Goal: Task Accomplishment & Management: Manage account settings

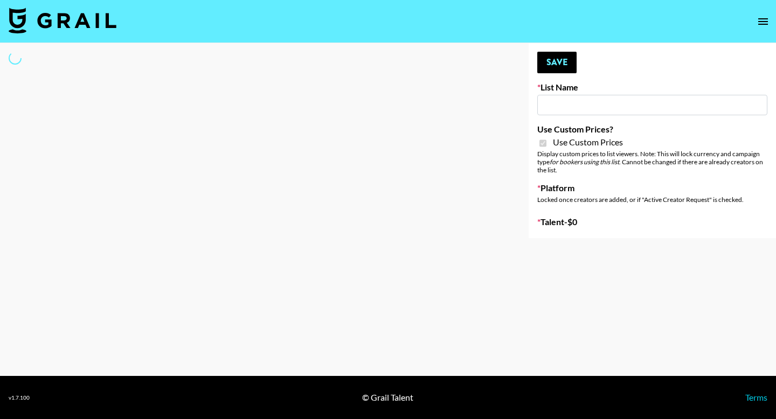
type input "Kids / Toy Accounts"
checkbox input "true"
select select "Brand"
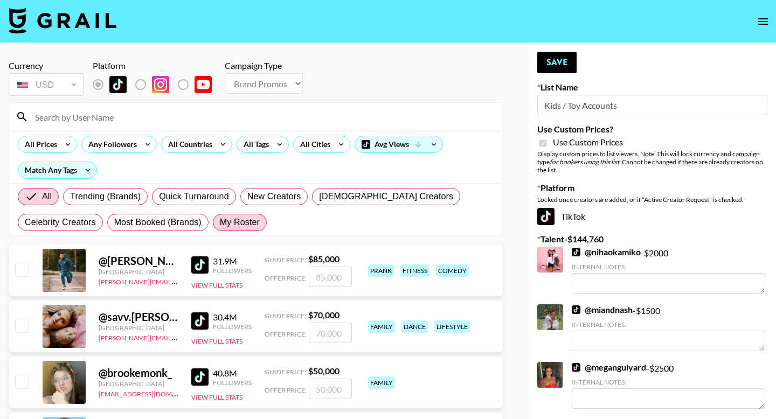
click at [233, 224] on span "My Roster" at bounding box center [240, 222] width 40 height 13
click at [220, 223] on input "My Roster" at bounding box center [220, 223] width 0 height 0
radio input "true"
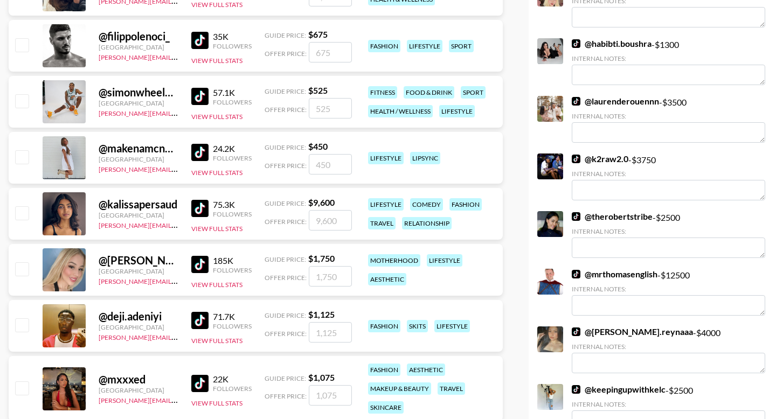
scroll to position [1375, 0]
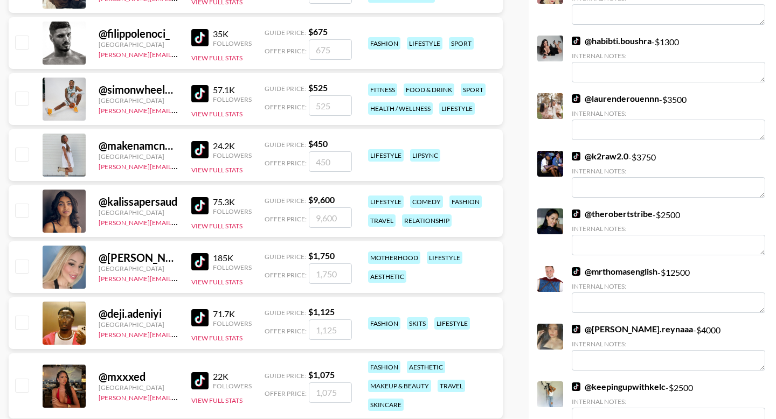
click at [24, 268] on input "checkbox" at bounding box center [21, 266] width 13 height 13
checkbox input "true"
type input "1750"
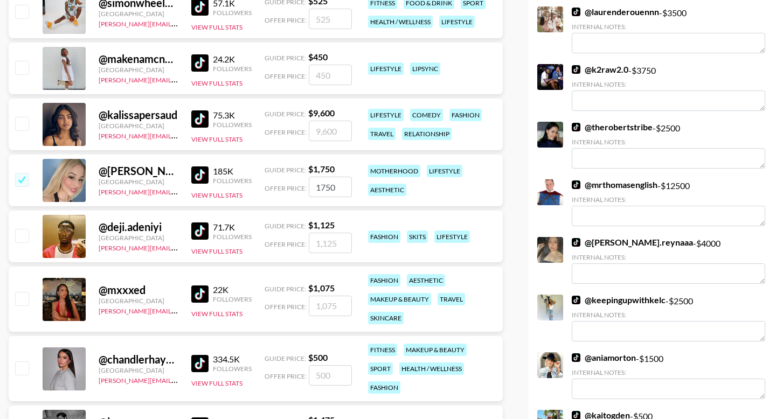
scroll to position [1787, 0]
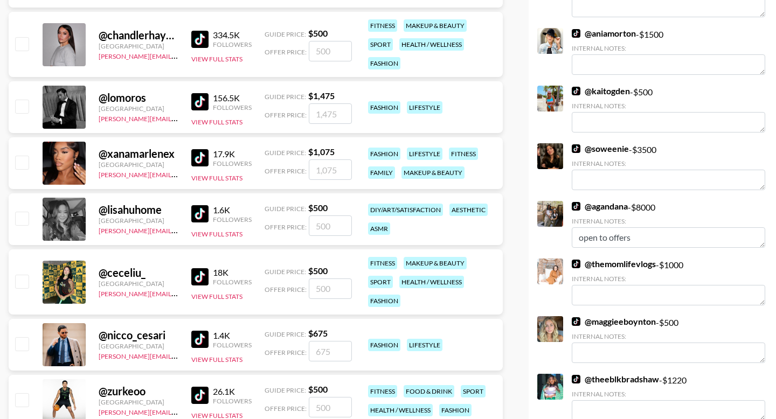
click at [16, 224] on input "checkbox" at bounding box center [21, 218] width 13 height 13
checkbox input "true"
type input "500"
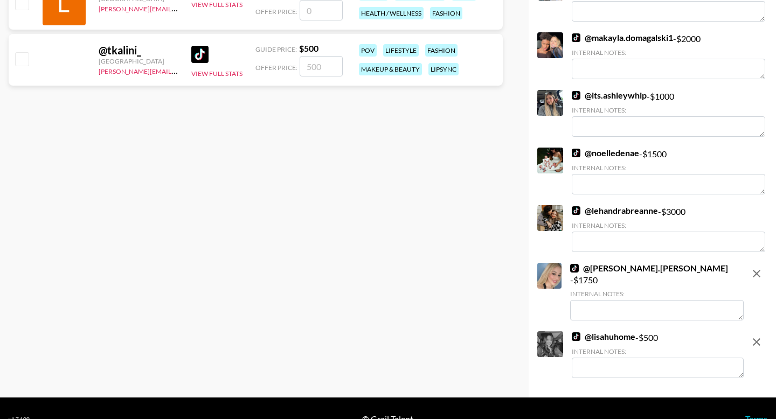
click at [622, 358] on textarea at bounding box center [658, 368] width 172 height 20
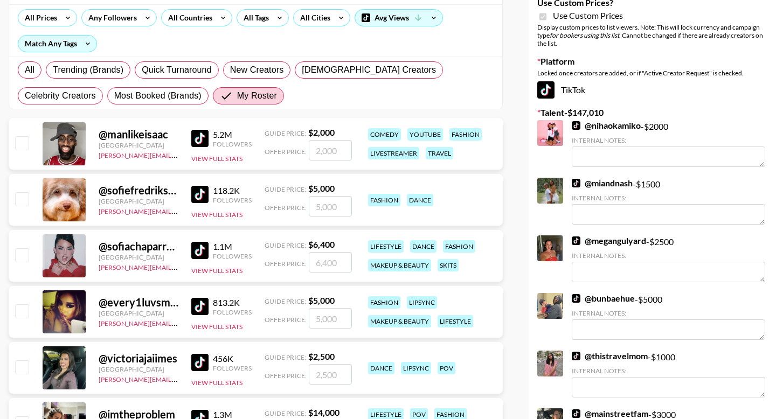
scroll to position [0, 0]
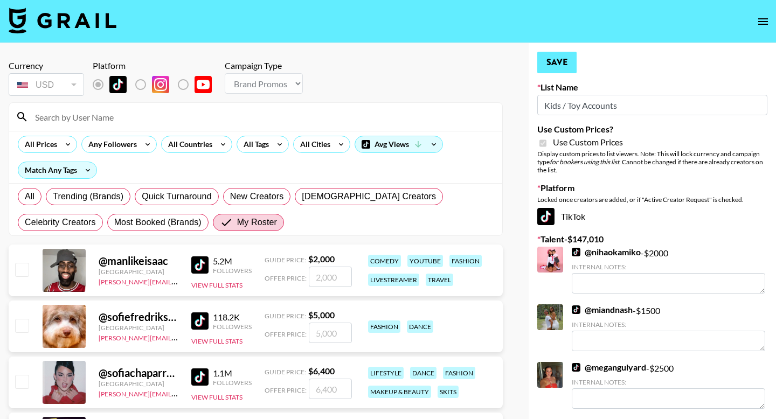
type textarea "@lisahuhome IG Reel: $2,500"
click at [566, 68] on button "Save" at bounding box center [556, 63] width 39 height 22
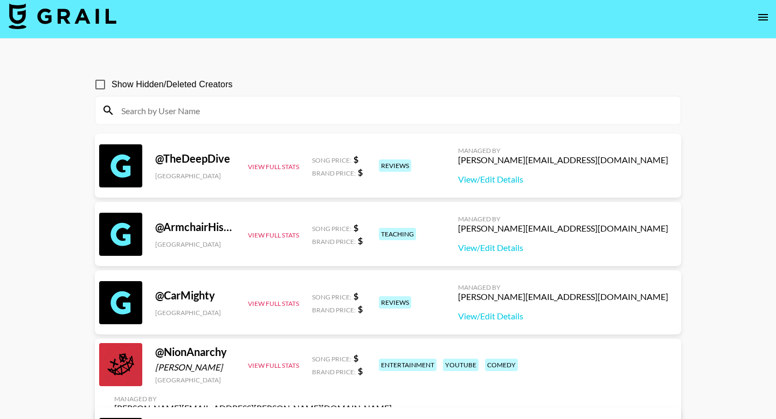
scroll to position [5, 0]
click at [452, 105] on input at bounding box center [394, 109] width 559 height 17
click at [233, 110] on input at bounding box center [394, 109] width 559 height 17
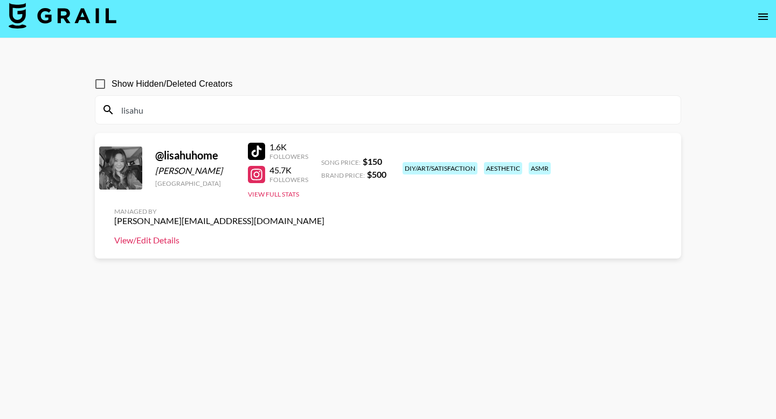
type input "lisahu"
click at [324, 235] on link "View/Edit Details" at bounding box center [219, 240] width 210 height 11
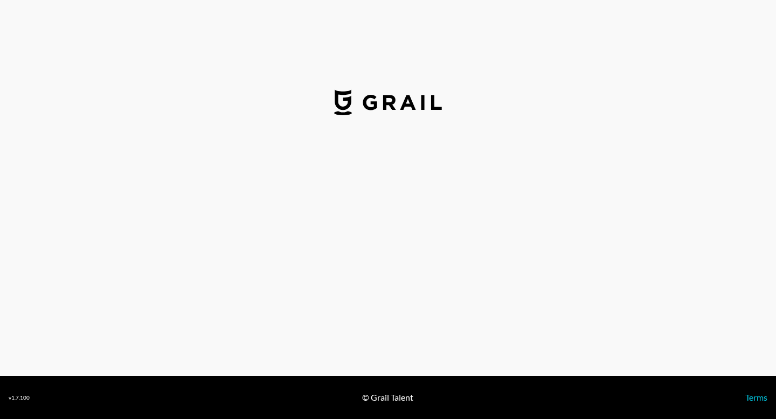
select select "USD"
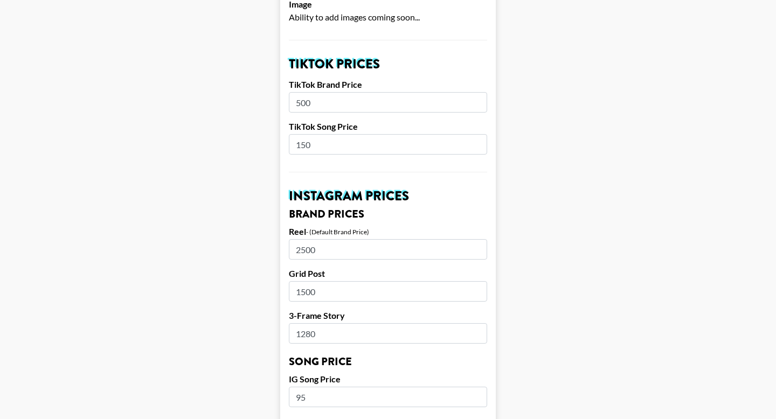
scroll to position [515, 0]
